Goal: Task Accomplishment & Management: Complete application form

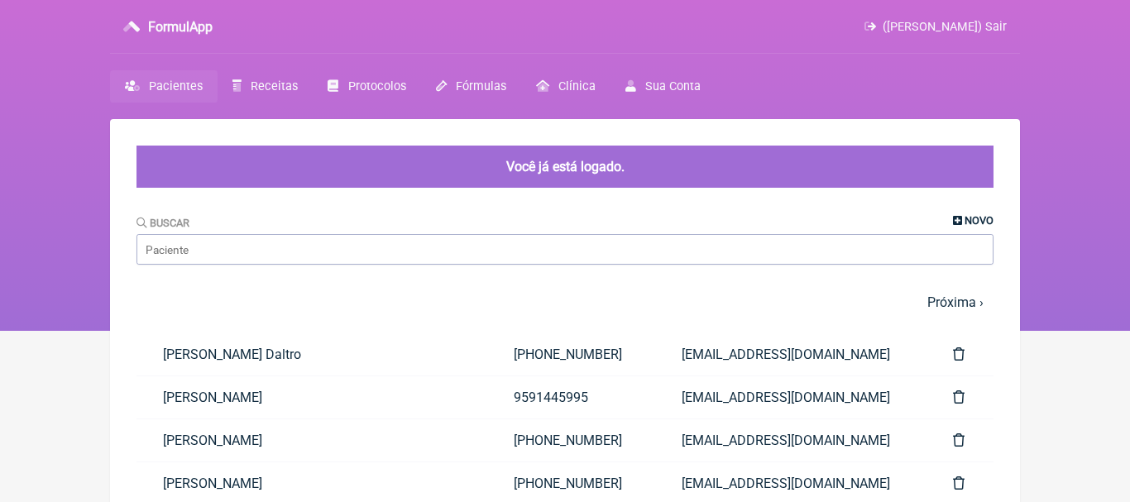
click at [972, 214] on span "Novo" at bounding box center [978, 220] width 29 height 12
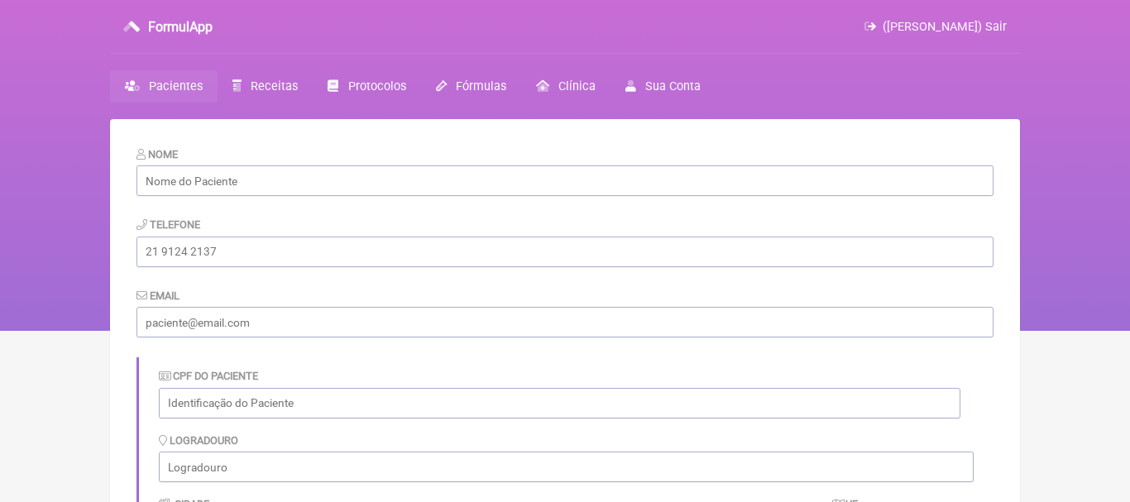
click at [458, 203] on form "Nome Telefone Email CPF do Paciente Logradouro Cidade UF Observações Salvar" at bounding box center [564, 482] width 857 height 673
click at [441, 182] on input "text" at bounding box center [564, 180] width 857 height 31
paste input "Rosane Ramos das Chagas da Rocha"
type input "Rosane Ramos das Chagas da Rocha"
click at [363, 256] on input "tel" at bounding box center [564, 252] width 857 height 31
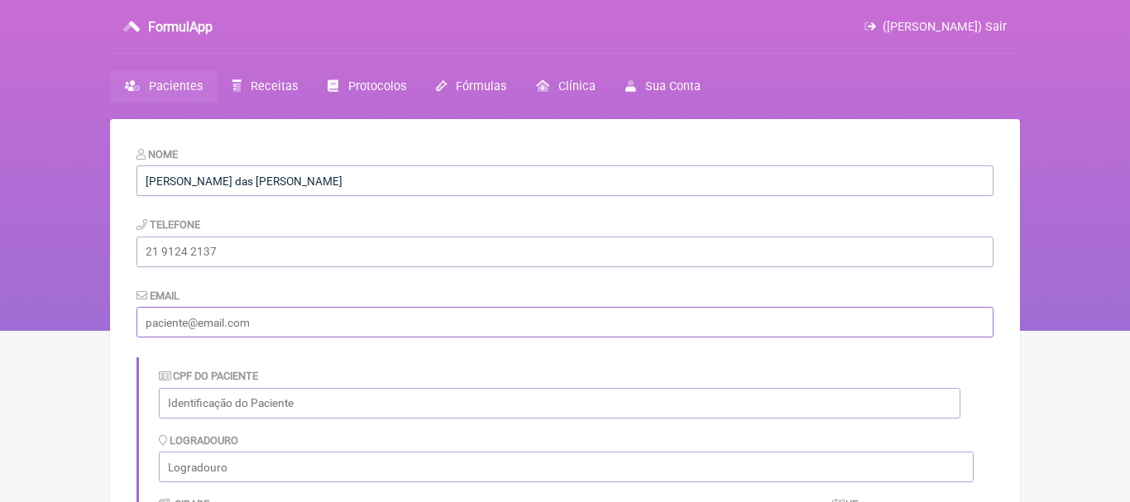
click at [219, 320] on input "email" at bounding box center [564, 322] width 857 height 31
paste input "[PHONE_NUMBER]"
type input "[PHONE_NUMBER]"
click at [227, 248] on input "tel" at bounding box center [564, 252] width 857 height 31
paste input "[PHONE_NUMBER]"
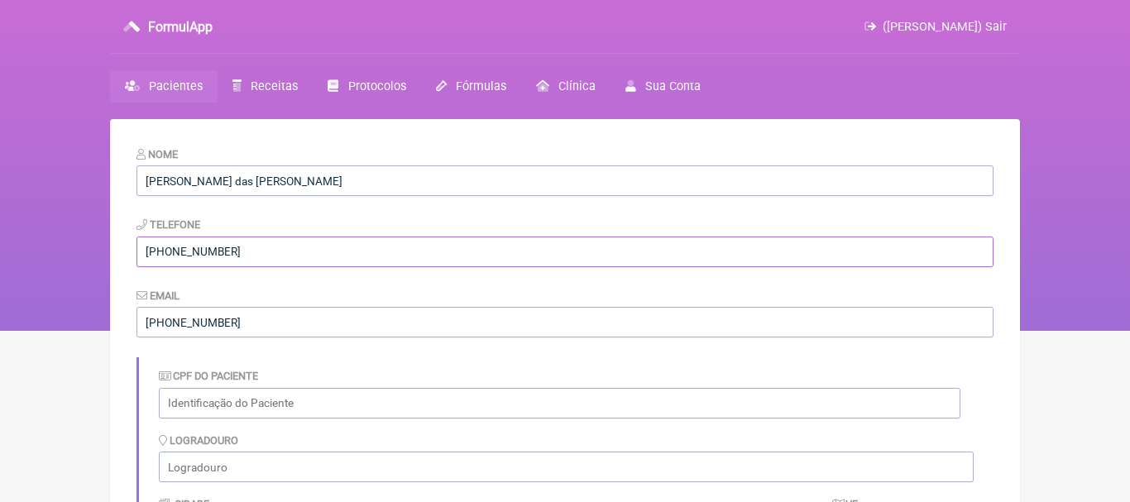
type input "[PHONE_NUMBER]"
drag, startPoint x: 265, startPoint y: 326, endPoint x: 112, endPoint y: 316, distance: 152.5
click at [136, 316] on input "[PHONE_NUMBER]" at bounding box center [564, 322] width 857 height 31
paste input "[EMAIL_ADDRESS][DOMAIN_NAME]"
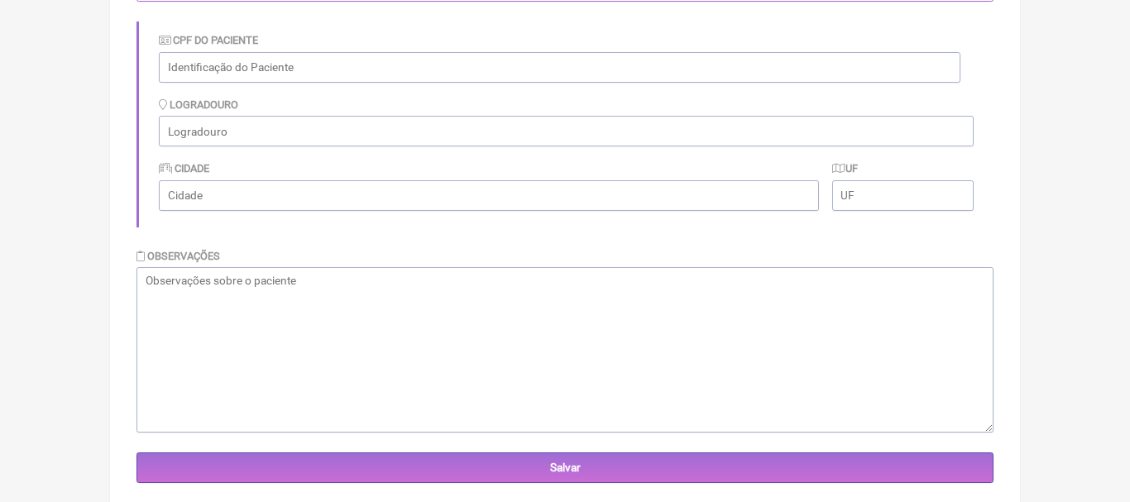
scroll to position [370, 0]
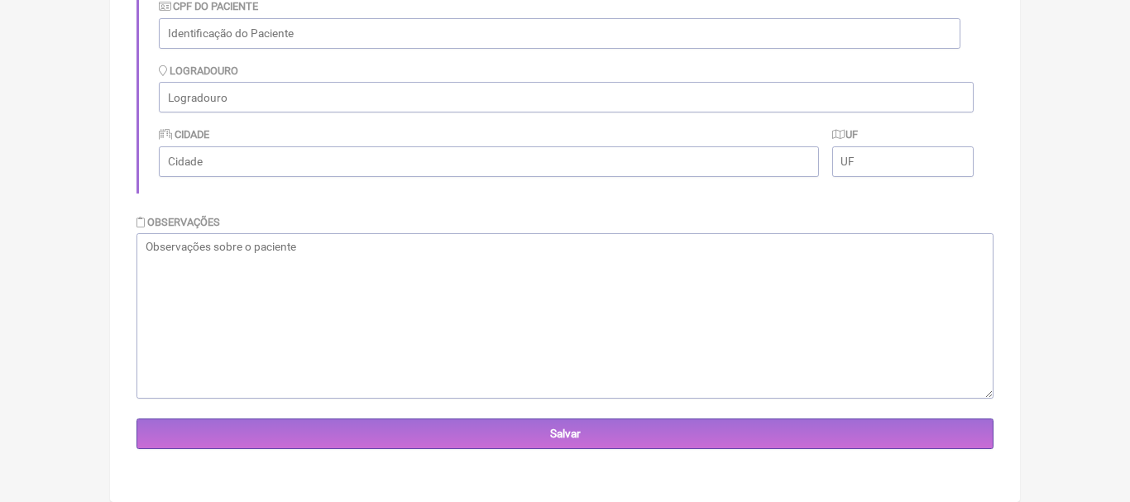
type input "[EMAIL_ADDRESS][DOMAIN_NAME]"
click at [803, 270] on textarea at bounding box center [564, 315] width 857 height 165
type textarea "p"
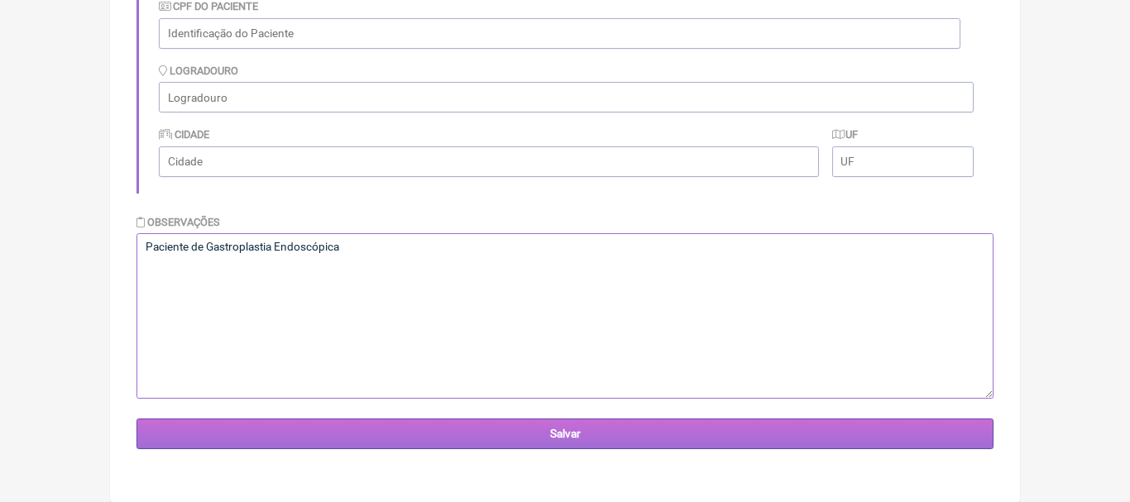
type textarea "Paciente de Gastroplastia Endoscópica"
click at [584, 437] on input "Salvar" at bounding box center [564, 433] width 857 height 31
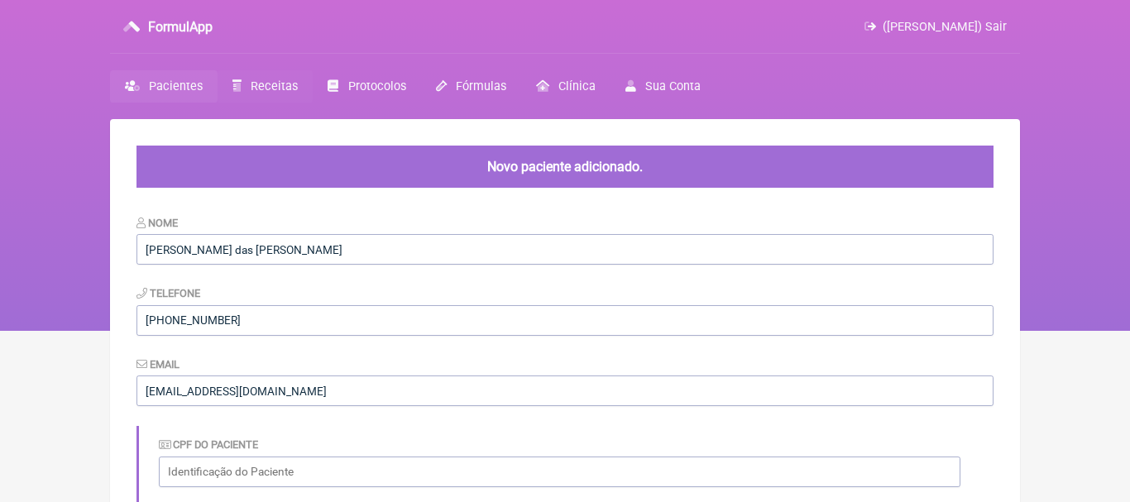
click at [260, 87] on span "Receitas" at bounding box center [274, 86] width 47 height 14
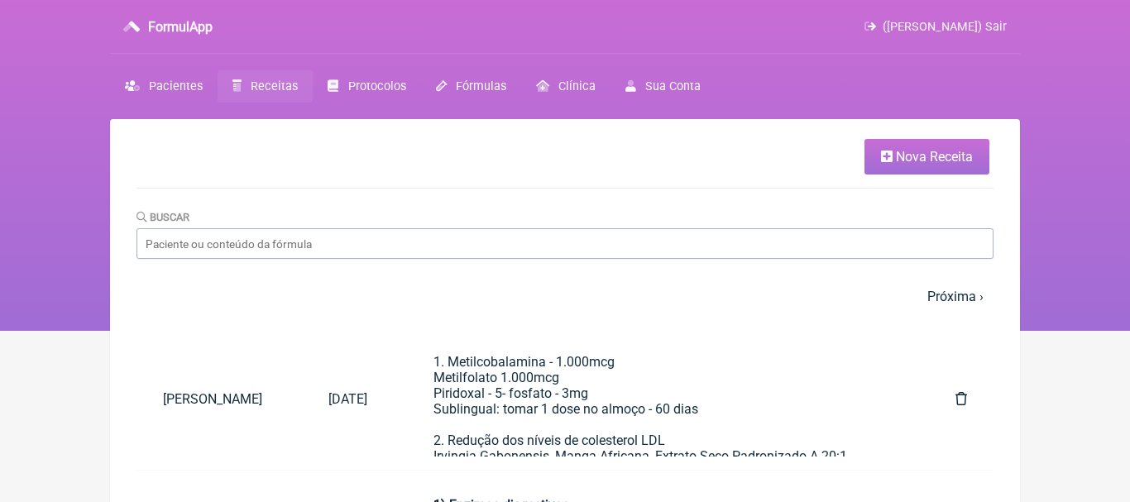
click at [904, 153] on span "Nova Receita" at bounding box center [934, 157] width 77 height 16
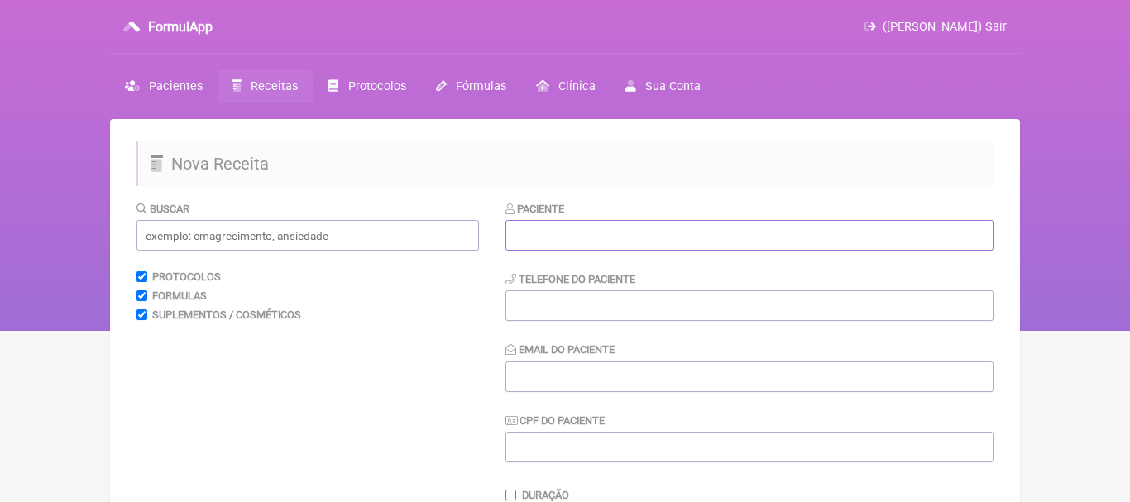
click at [621, 229] on input "text" at bounding box center [749, 235] width 488 height 31
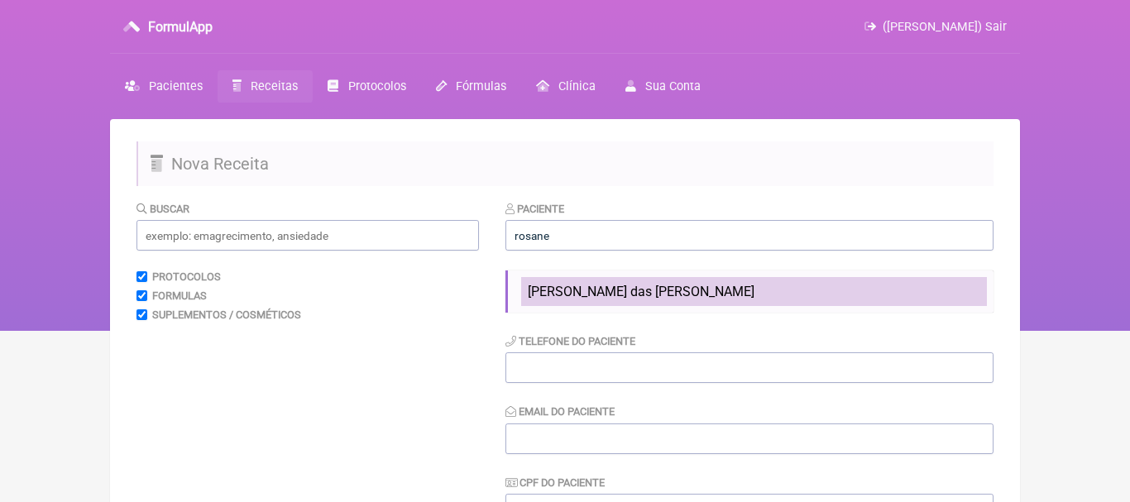
click at [581, 293] on span "[PERSON_NAME] das [PERSON_NAME]" at bounding box center [641, 292] width 227 height 16
type input "[PERSON_NAME] das [PERSON_NAME]"
type input "[PHONE_NUMBER]"
type input "[EMAIL_ADDRESS][DOMAIN_NAME]"
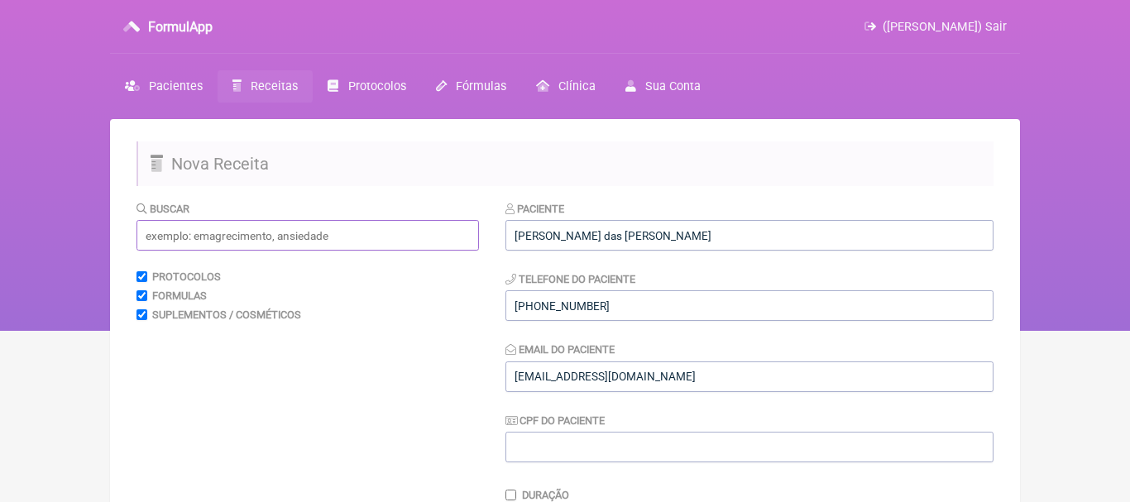
click at [458, 236] on input "text" at bounding box center [307, 235] width 342 height 31
click at [458, 236] on input "e" at bounding box center [307, 235] width 342 height 31
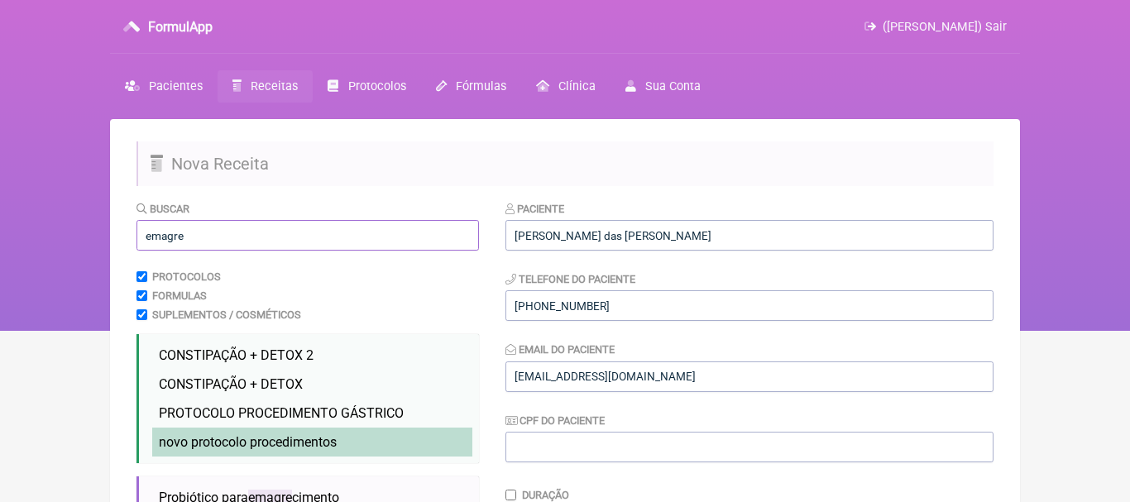
type input "emagre"
click at [339, 439] on li "novo protocolo procedimentos emagre cimento novo" at bounding box center [312, 442] width 320 height 29
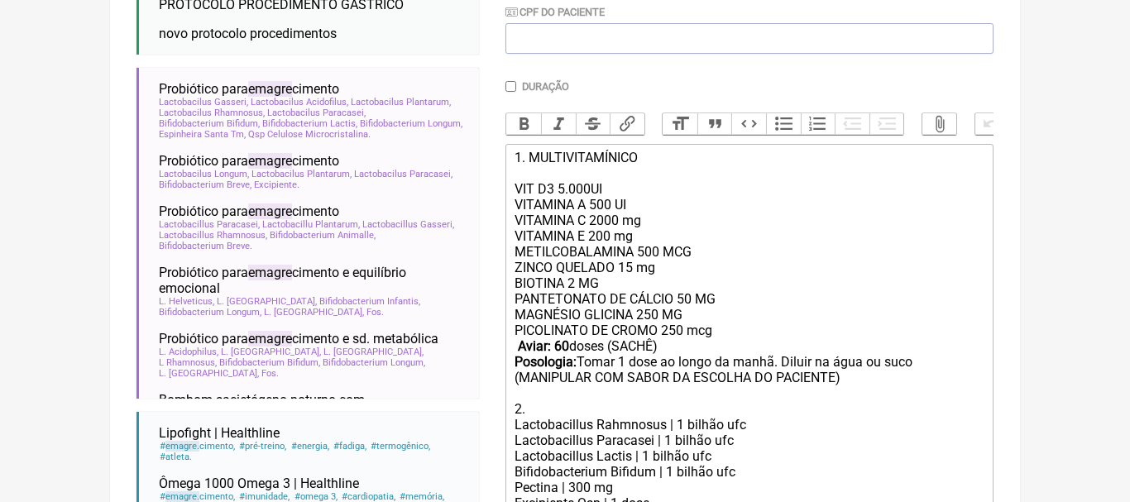
scroll to position [447, 0]
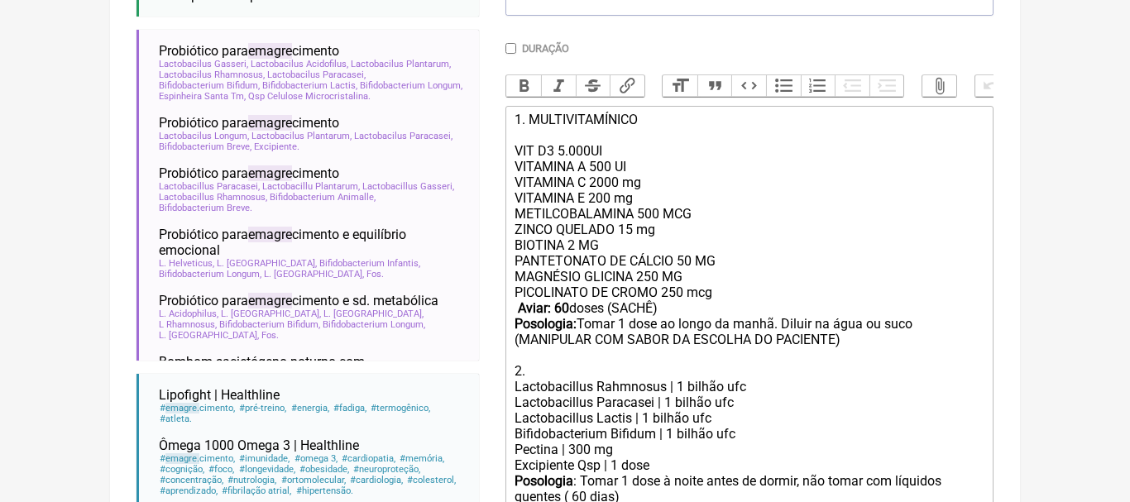
click at [782, 324] on div "PANTETONATO DE CÁLCIO 50 MG MAGNÉSIO GLICINA 250 MG PICOLINATO DE CROMO 250 mcg…" at bounding box center [749, 316] width 470 height 126
click at [812, 329] on div "PANTETONATO DE CÁLCIO 50 MG MAGNÉSIO GLICINA 250 MG PICOLINATO DE CROMO 250 mcg…" at bounding box center [749, 316] width 470 height 126
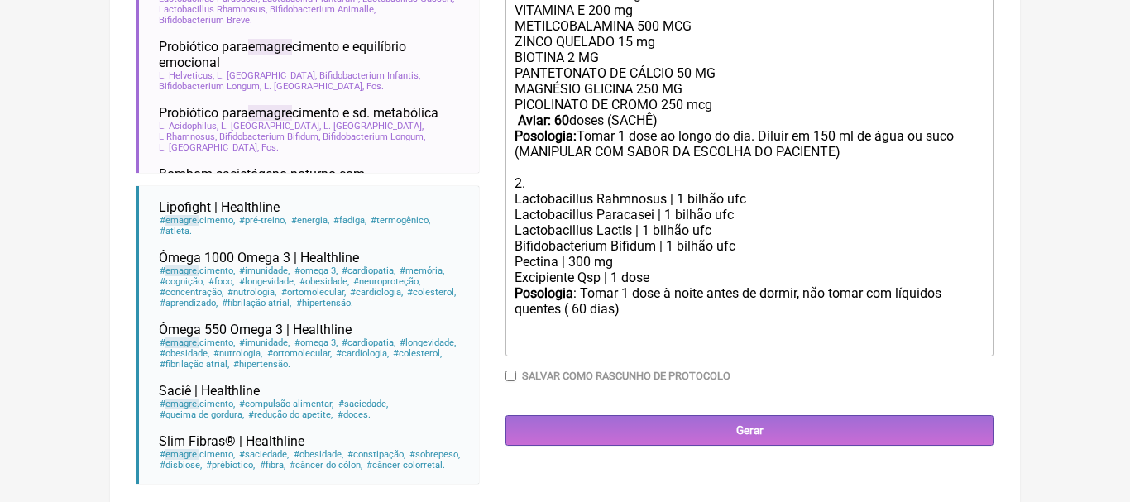
scroll to position [638, 0]
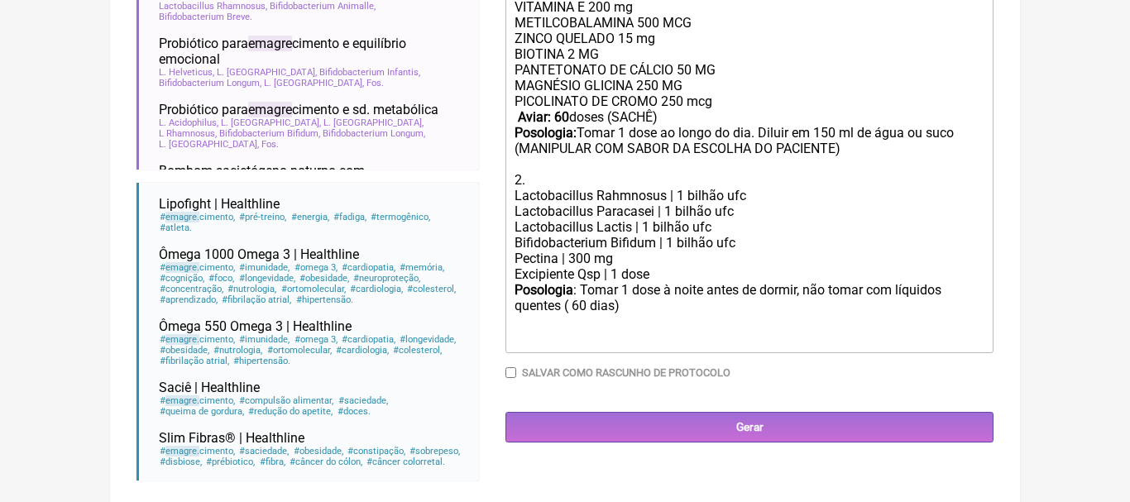
click at [566, 122] on strong "Aviar: 60" at bounding box center [543, 117] width 51 height 16
click at [579, 308] on div "Posologia : Tomar 1 dose à noite antes de dormir, não tomar com líquidos quente…" at bounding box center [749, 314] width 470 height 65
type trix-editor "<div>1. MULTIVITAMÍNICO<br><br>VIT D3 5.000UI<br>VITAMINA A 500 UI<br>&nbsp;VIT…"
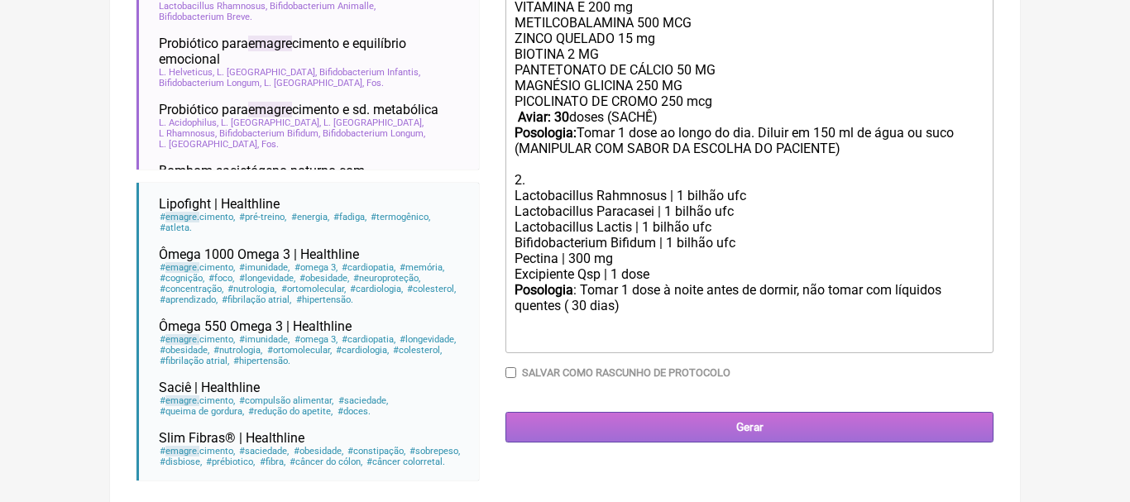
click at [784, 423] on input "Gerar" at bounding box center [749, 427] width 488 height 31
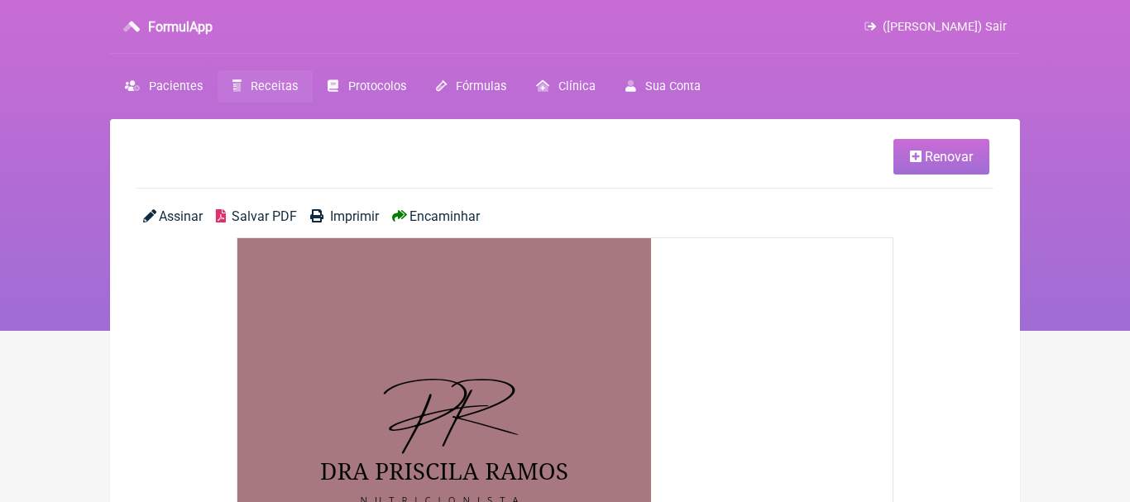
click at [428, 215] on span "Encaminhar" at bounding box center [444, 216] width 70 height 16
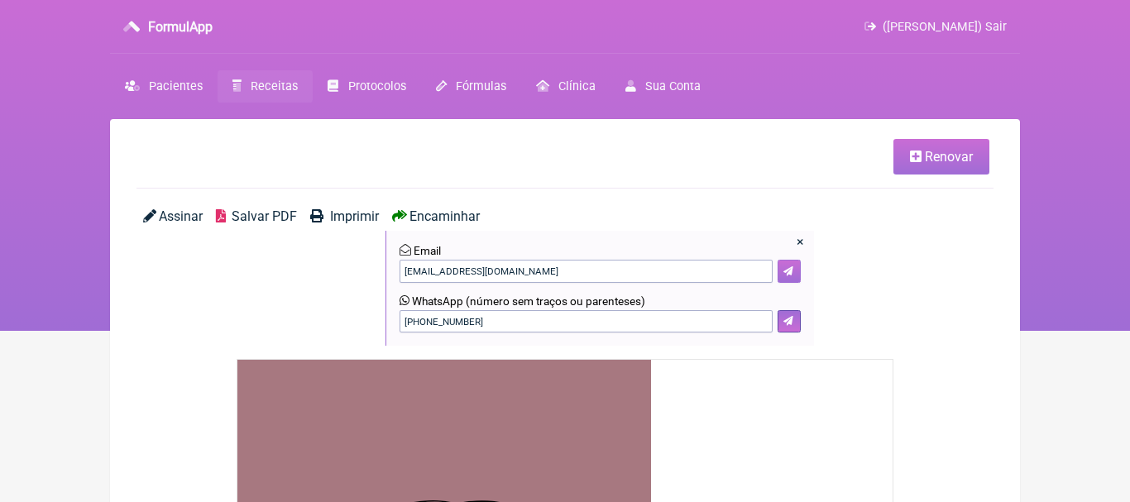
click at [798, 267] on button at bounding box center [788, 271] width 23 height 23
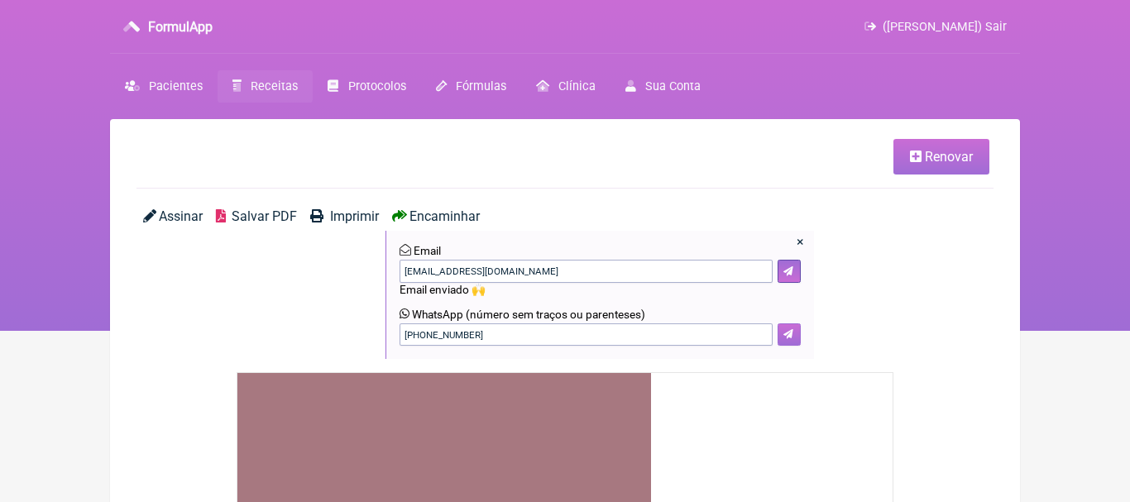
click at [796, 338] on button at bounding box center [788, 334] width 23 height 23
